Goal: Task Accomplishment & Management: Use online tool/utility

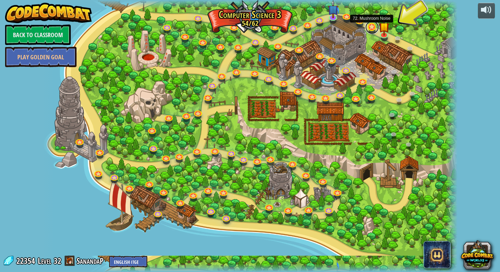
click at [375, 29] on link at bounding box center [372, 27] width 14 height 14
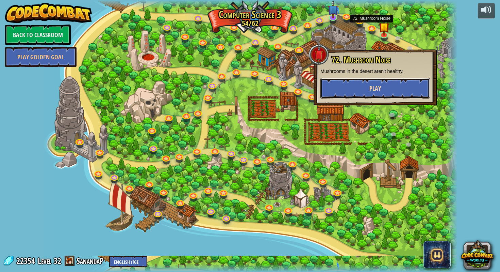
click at [364, 91] on button "Play" at bounding box center [375, 88] width 110 height 20
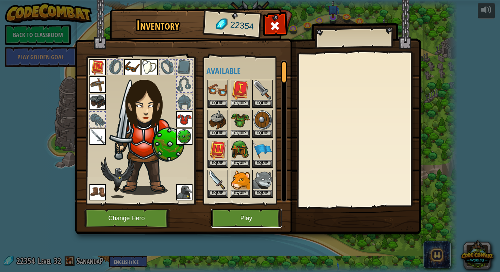
click at [229, 220] on button "Play" at bounding box center [246, 218] width 71 height 19
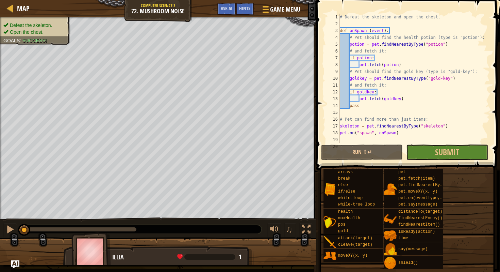
click at [392, 104] on div "# Defeat the skeleton and open the chest. def onSpawn ( event ) : # Pet should …" at bounding box center [414, 85] width 151 height 143
drag, startPoint x: 403, startPoint y: 95, endPoint x: 407, endPoint y: 95, distance: 4.4
click at [403, 95] on div "# Defeat the skeleton and open the chest. def onSpawn ( event ) : # Pet should …" at bounding box center [414, 85] width 151 height 143
click at [406, 64] on div "# Defeat the skeleton and open the chest. def onSpawn ( event ) : # Pet should …" at bounding box center [414, 85] width 151 height 143
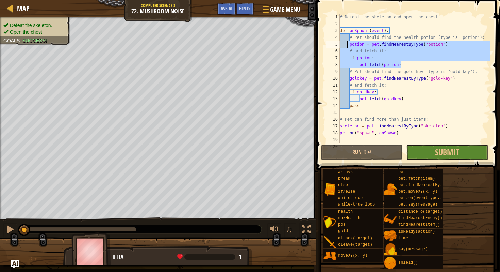
drag, startPoint x: 404, startPoint y: 64, endPoint x: 346, endPoint y: 42, distance: 62.1
click at [346, 42] on div "# Defeat the skeleton and open the chest. def onSpawn ( event ) : # Pet should …" at bounding box center [414, 85] width 151 height 143
type textarea "potion = pet.findNearestByType("potion")"
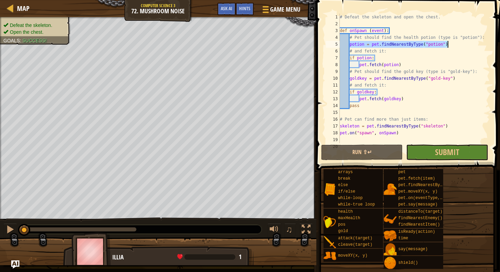
drag, startPoint x: 350, startPoint y: 45, endPoint x: 455, endPoint y: 43, distance: 104.5
click at [455, 43] on div "# Defeat the skeleton and open the chest. def onSpawn ( event ) : # Pet should …" at bounding box center [414, 85] width 151 height 143
